Goal: Transaction & Acquisition: Purchase product/service

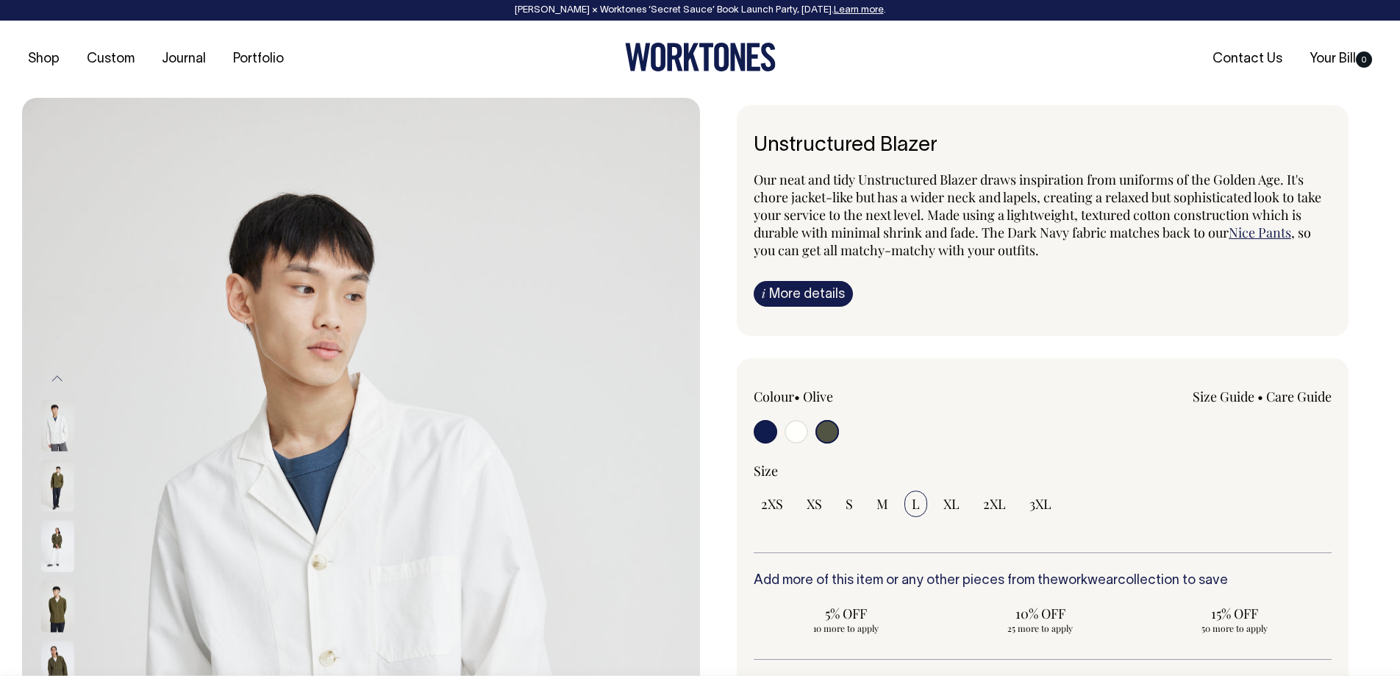
click at [1246, 237] on link "Nice Pants" at bounding box center [1260, 233] width 63 height 18
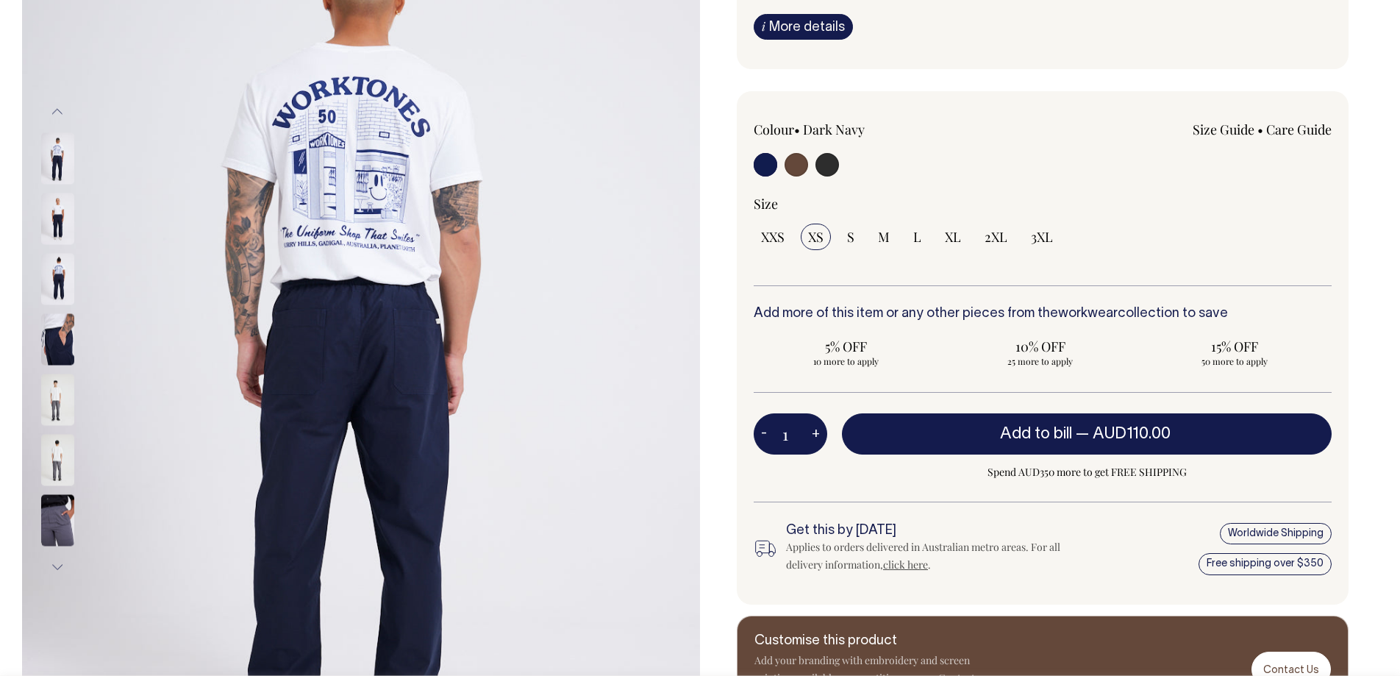
scroll to position [268, 0]
click at [52, 501] on img at bounding box center [57, 519] width 33 height 51
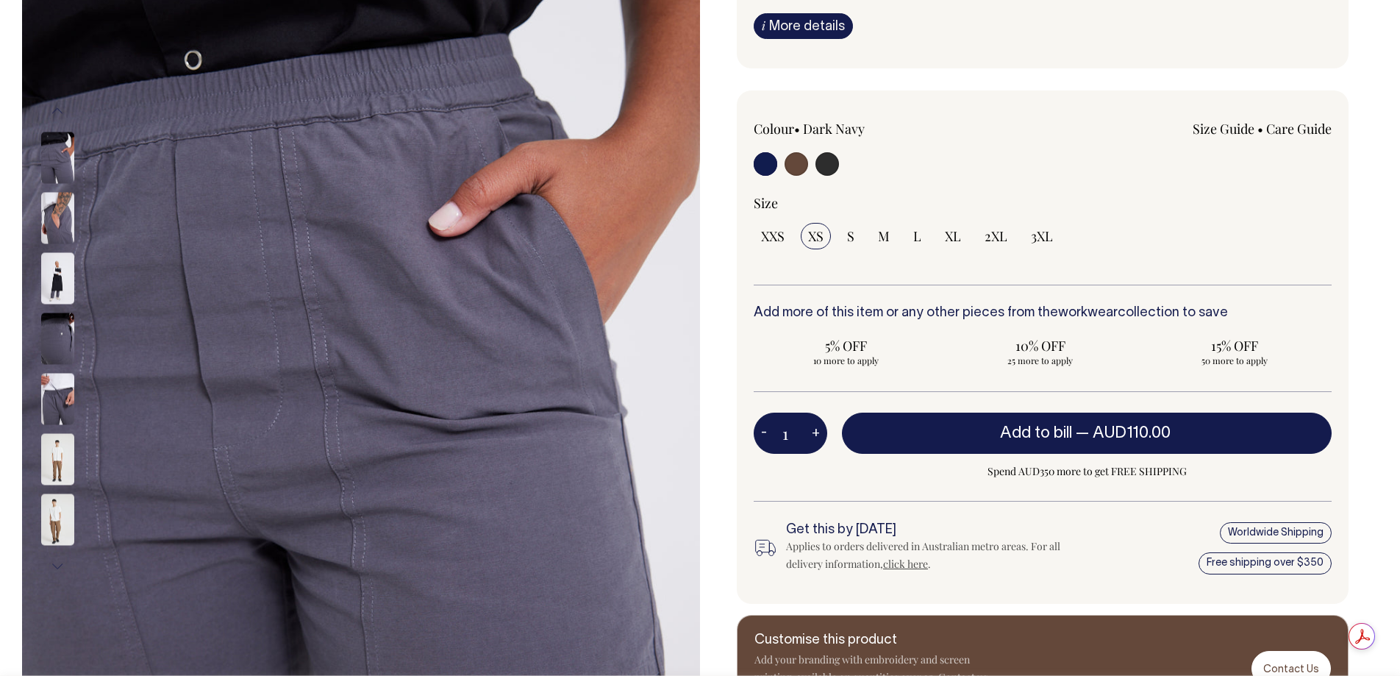
click at [824, 163] on input "radio" at bounding box center [828, 164] width 24 height 24
radio input "true"
select select "Charcoal"
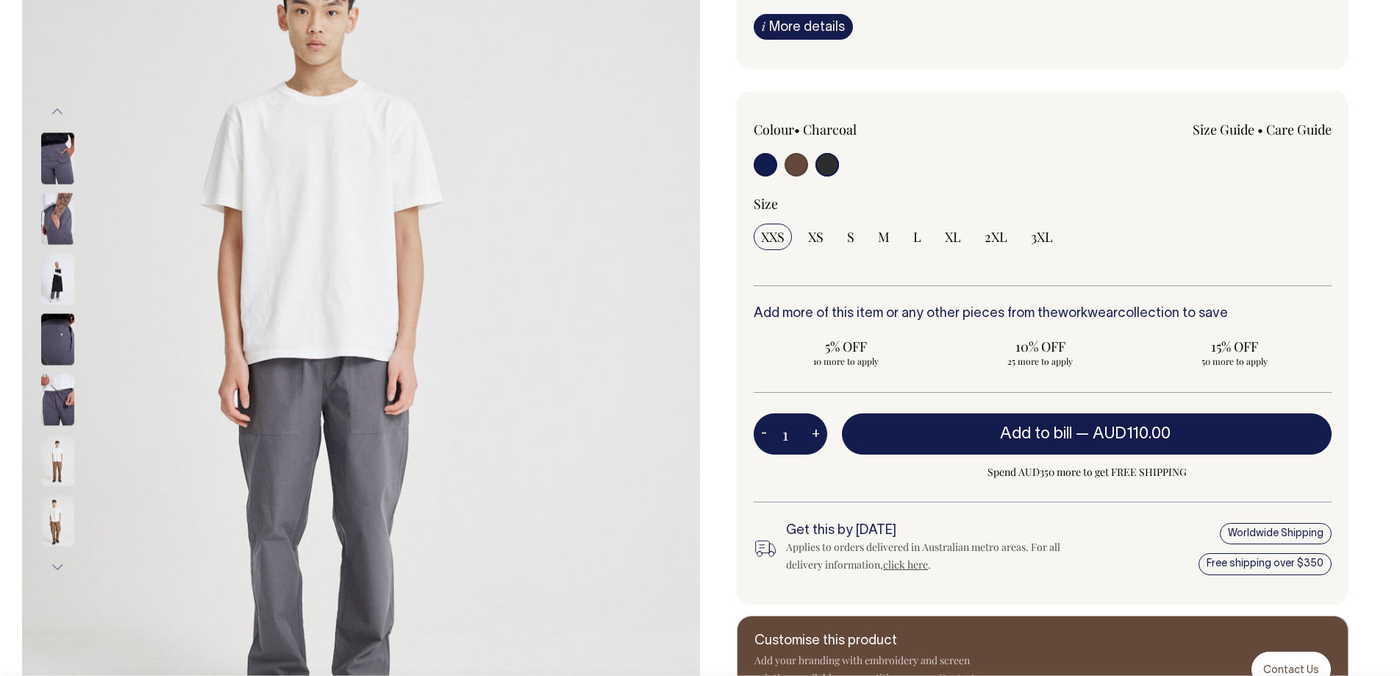
scroll to position [267, 0]
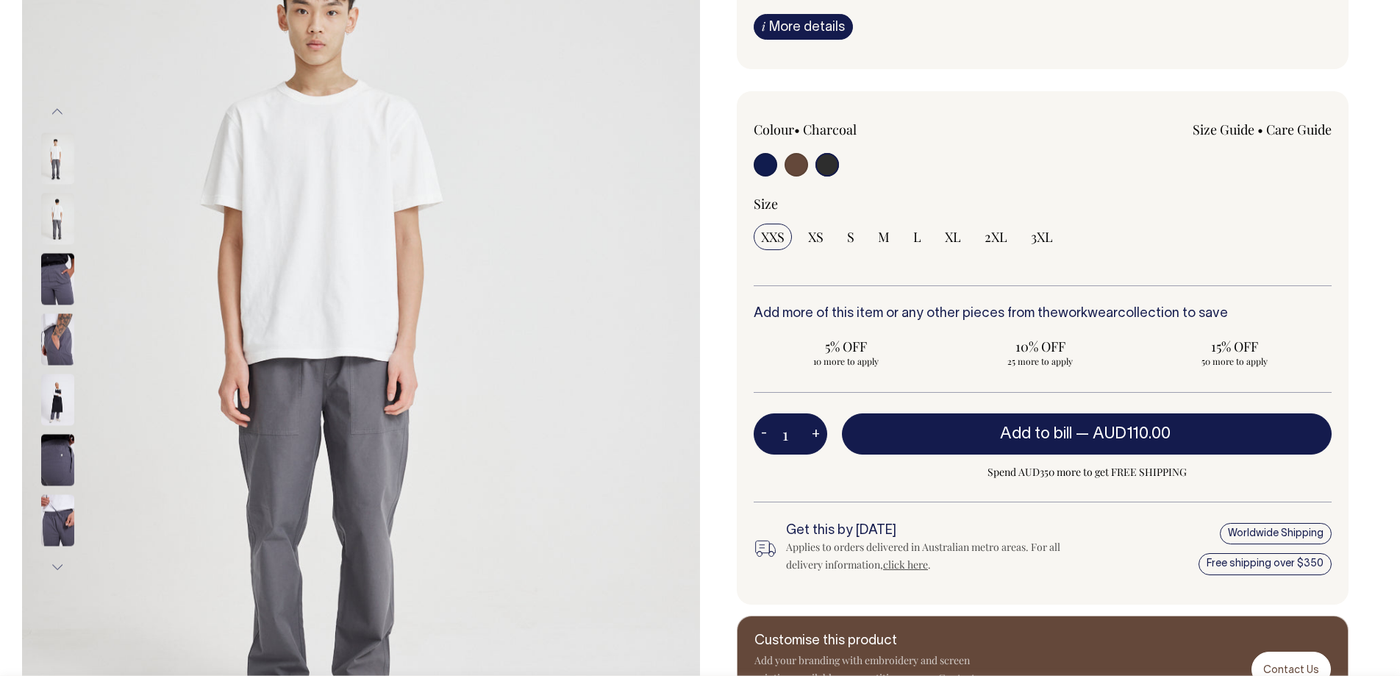
click at [795, 168] on input "radio" at bounding box center [797, 165] width 24 height 24
radio input "true"
radio input "false"
radio input "true"
select select "Chocolate"
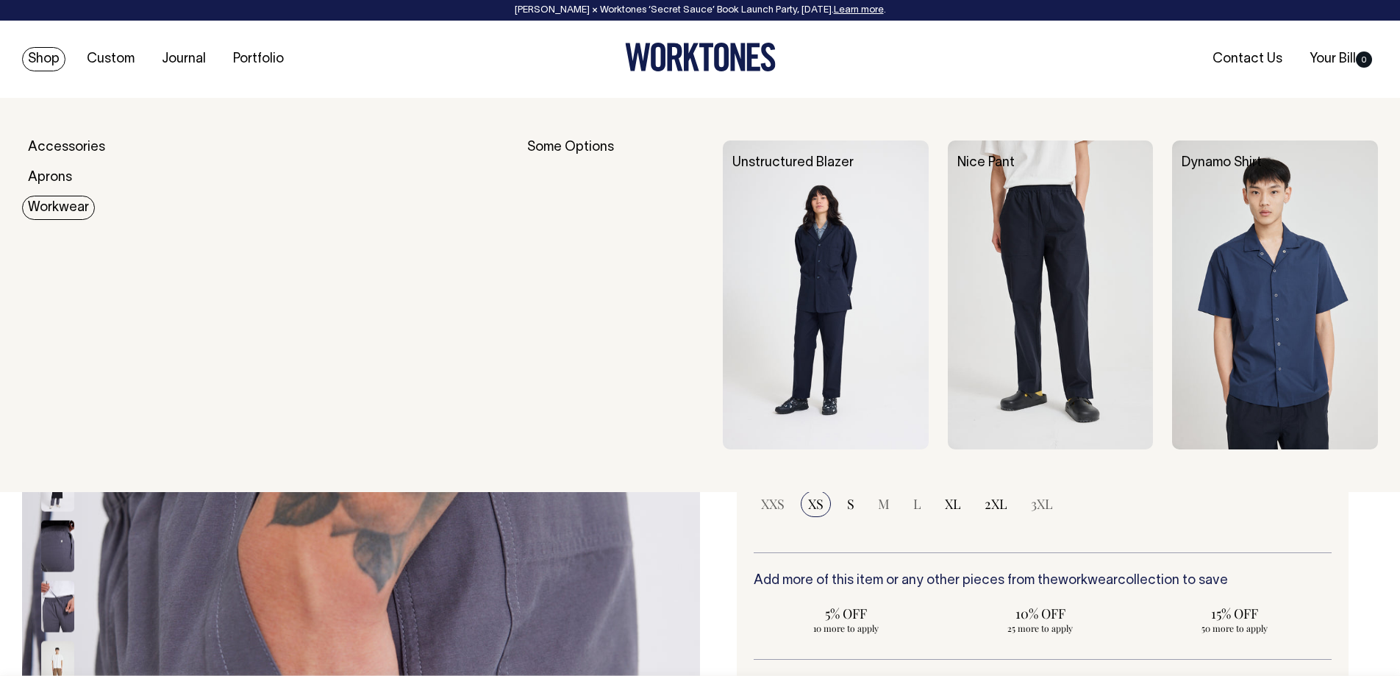
click at [52, 211] on link "Workwear" at bounding box center [58, 208] width 73 height 24
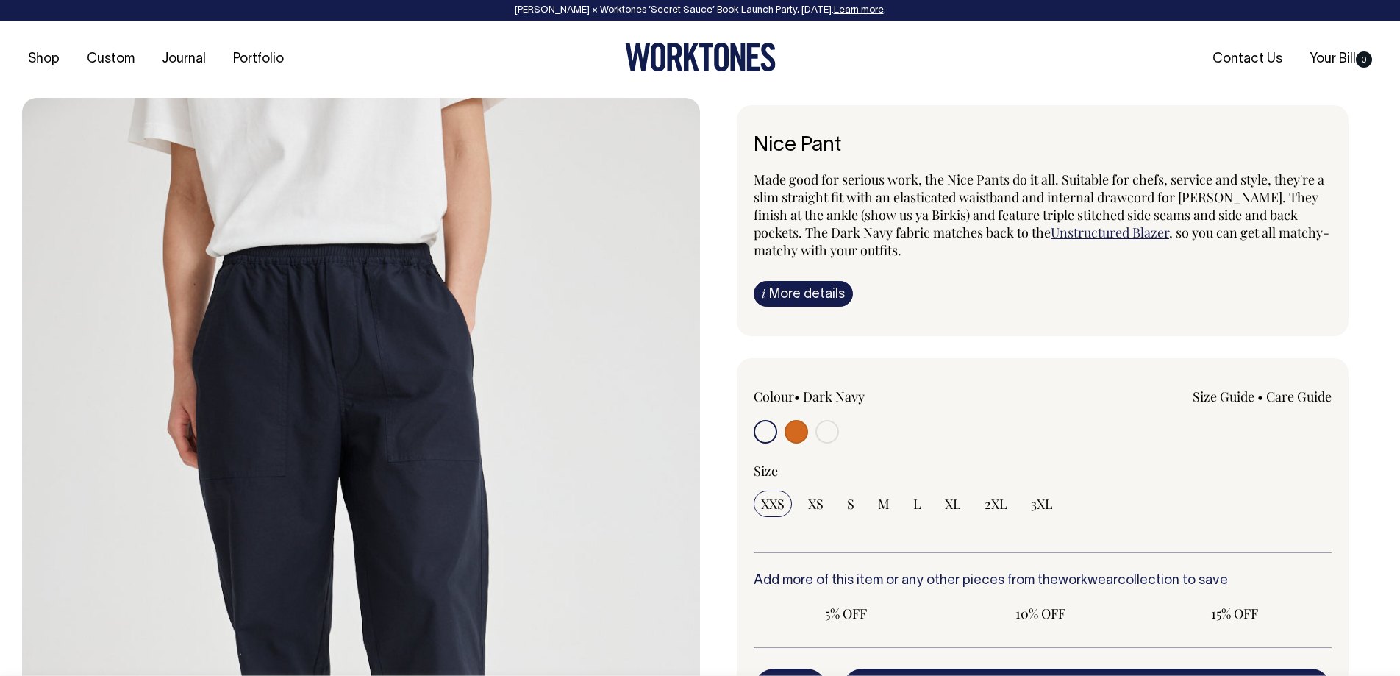
radio input "true"
radio input "false"
radio input "true"
select select "Chocolate"
